Goal: Task Accomplishment & Management: Manage account settings

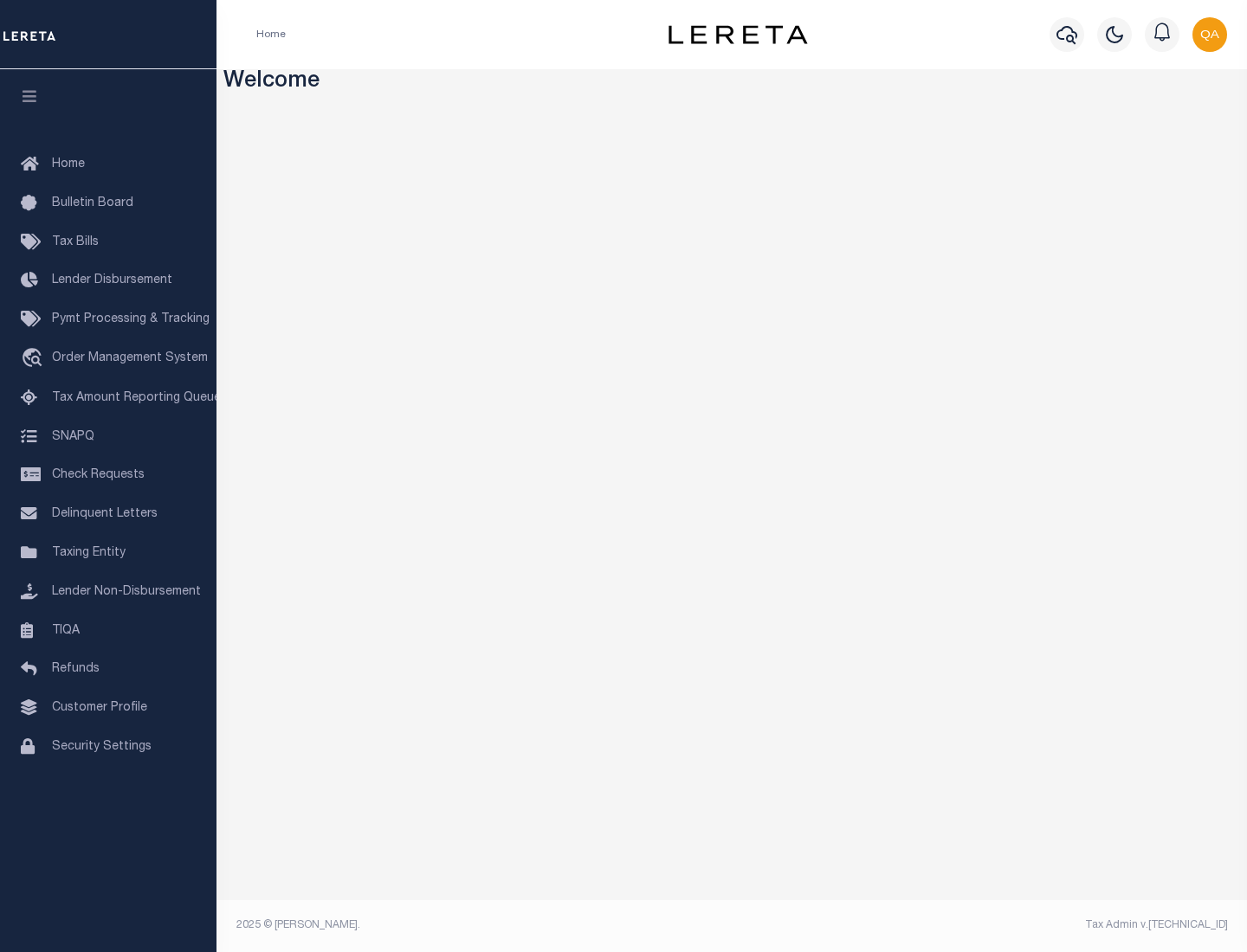
click at [109, 475] on span "Check Requests" at bounding box center [98, 475] width 93 height 12
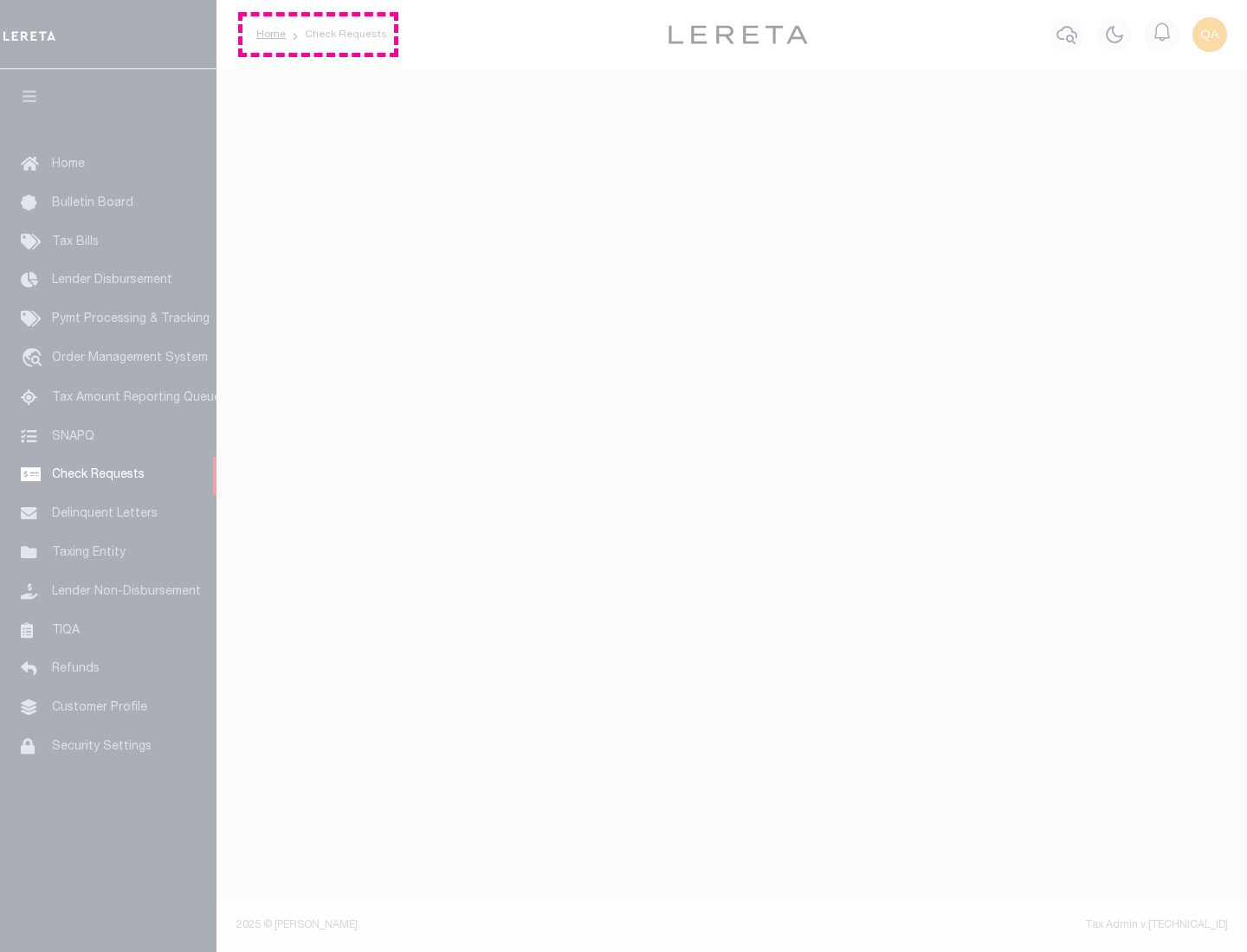
select select "50"
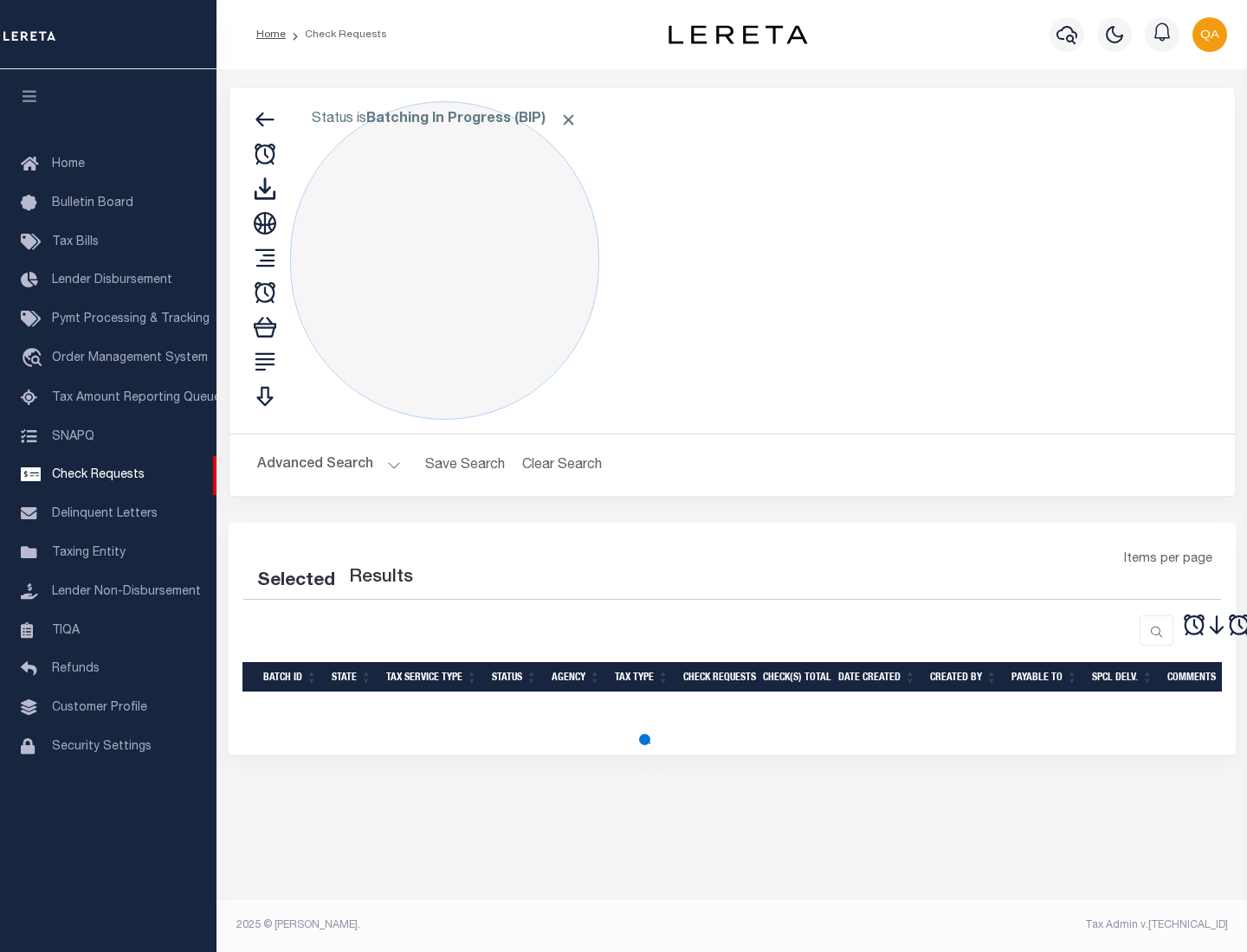
select select "50"
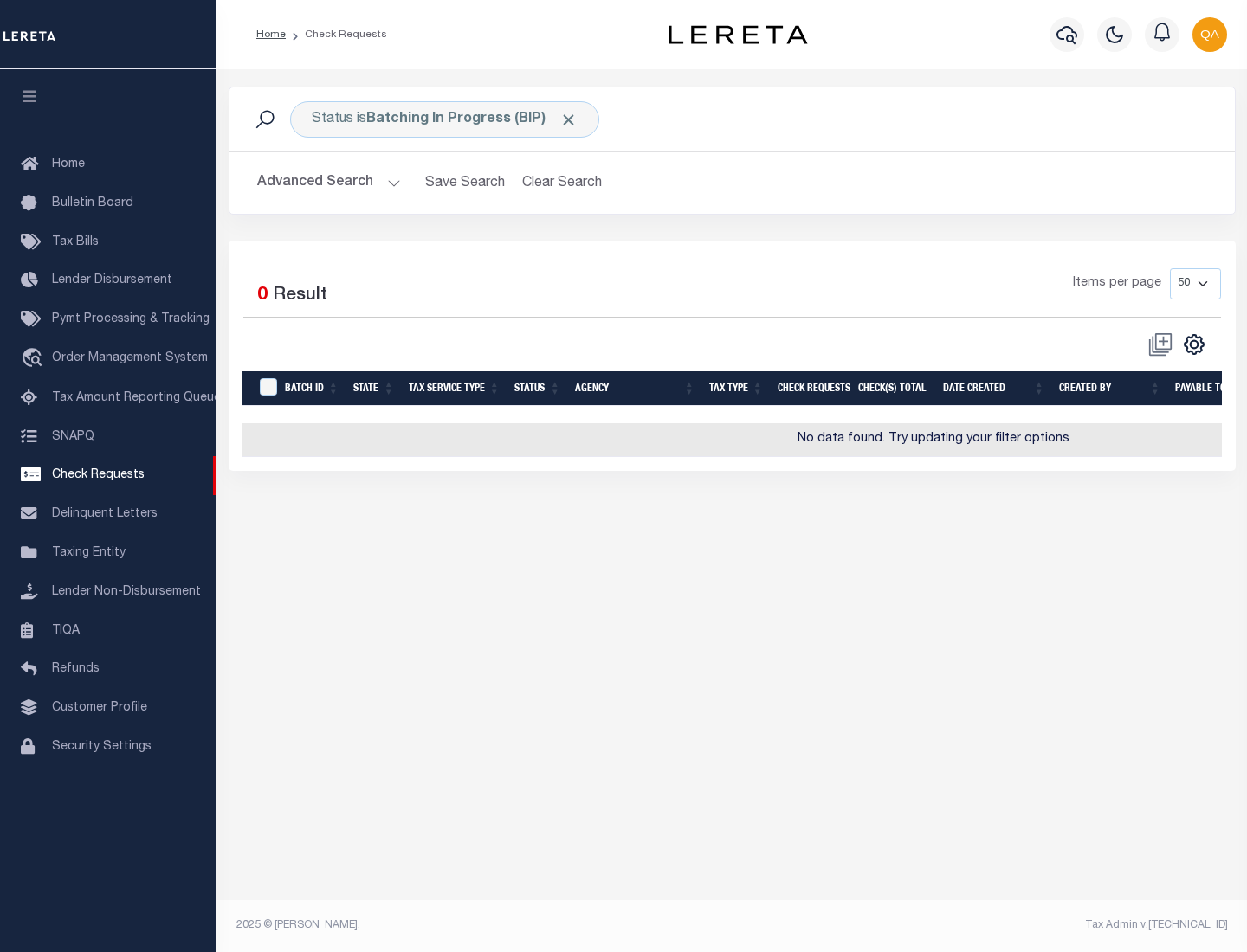
click at [569, 119] on span "Click to Remove" at bounding box center [568, 120] width 18 height 18
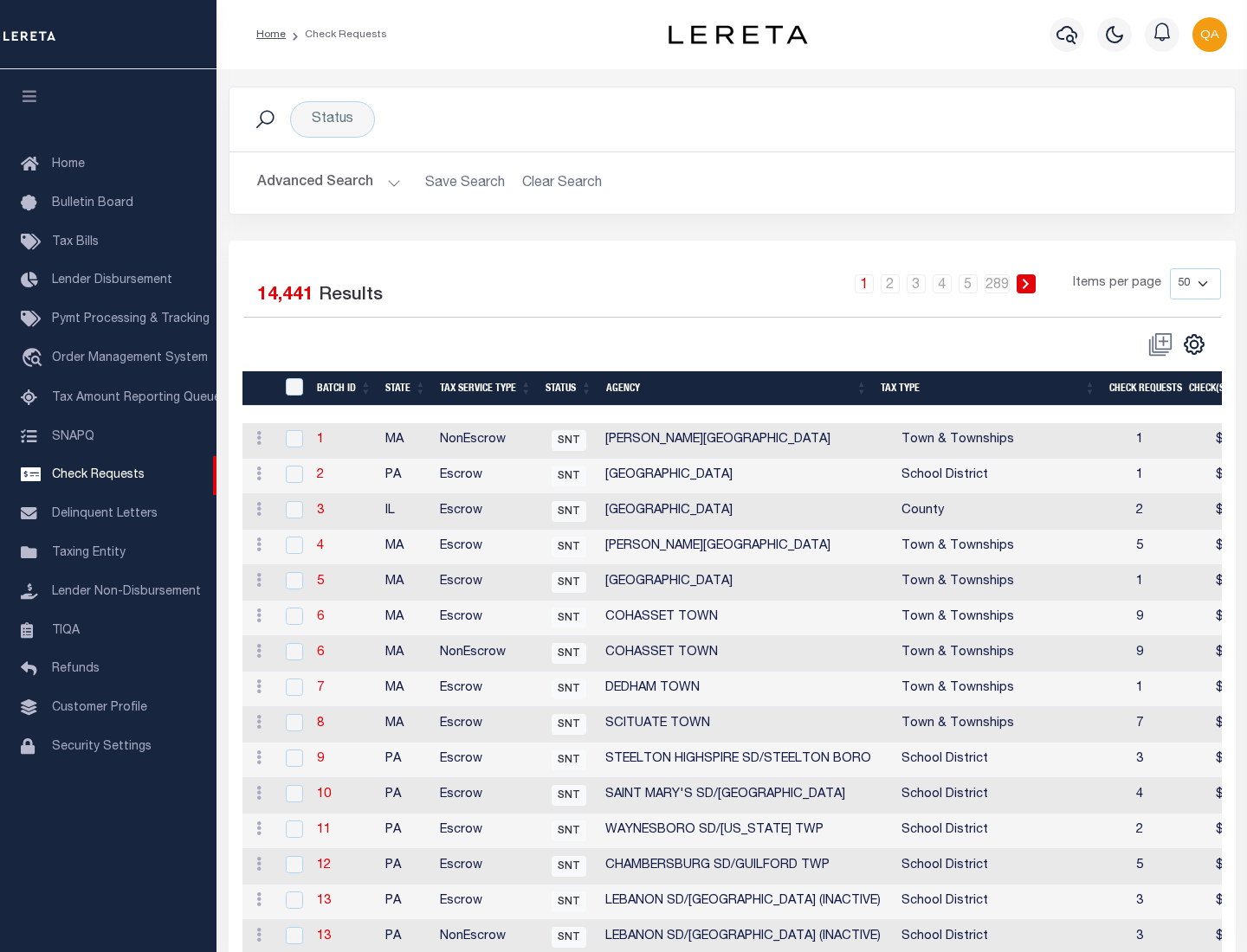
scroll to position [834, 0]
